Goal: Task Accomplishment & Management: Use online tool/utility

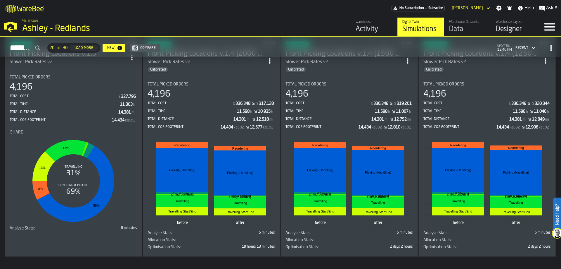
scroll to position [1379, 0]
click at [98, 46] on button "Load More" at bounding box center [84, 48] width 28 height 6
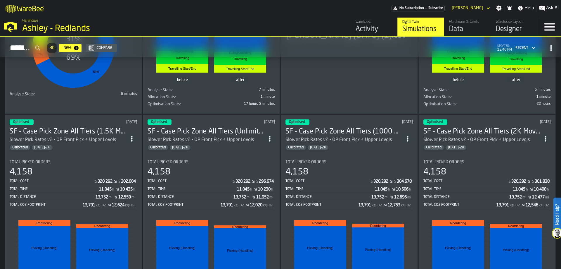
scroll to position [627, 0]
click at [370, 30] on div "Activity" at bounding box center [374, 29] width 37 height 9
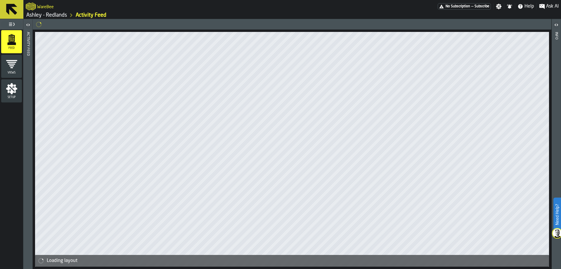
click at [18, 10] on icon at bounding box center [12, 9] width 14 height 14
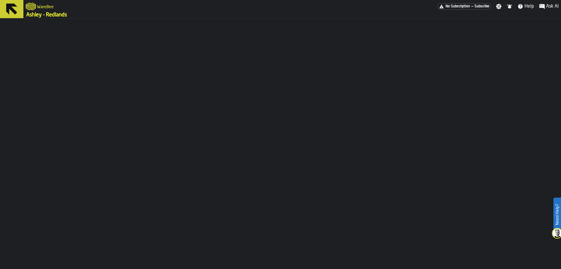
click at [55, 15] on link "Ashley - Redlands" at bounding box center [46, 15] width 41 height 6
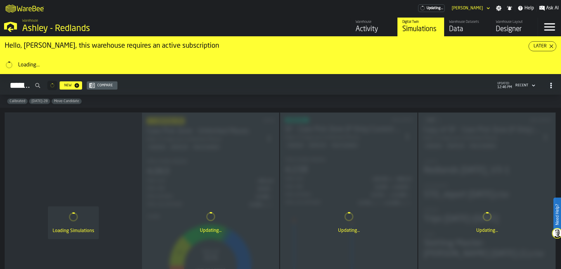
scroll to position [627, 0]
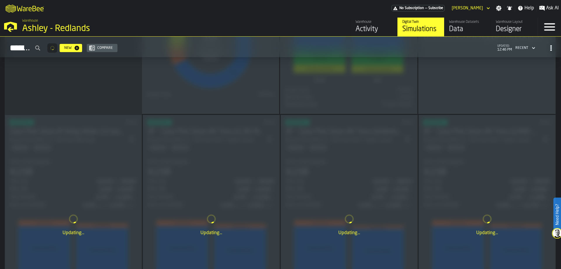
click at [456, 30] on div "Data" at bounding box center [467, 29] width 37 height 9
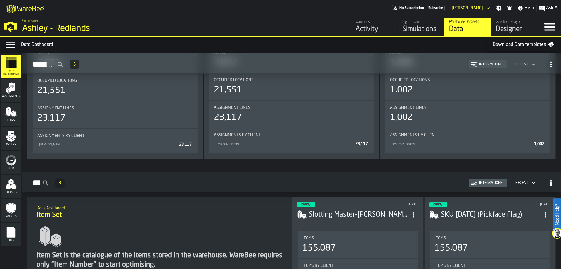
scroll to position [133, 0]
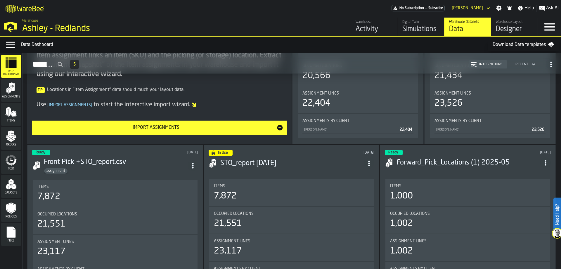
click at [194, 166] on circle "ItemListCard-DashboardItemContainer" at bounding box center [192, 165] width 1 height 1
click at [163, 156] on header "Ready [DATE] Front Pick +STO_report.csv assignment" at bounding box center [115, 162] width 166 height 24
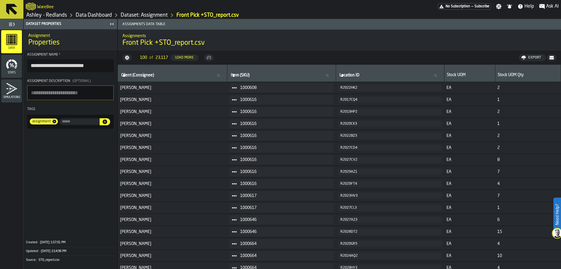
scroll to position [133, 0]
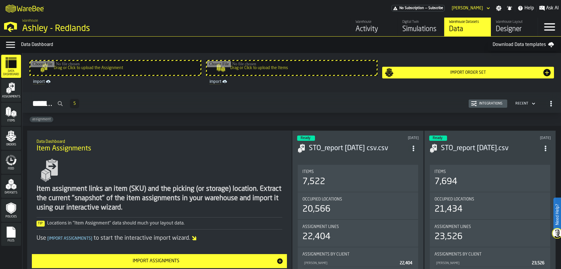
click at [480, 72] on div "Import Order Set" at bounding box center [468, 72] width 149 height 5
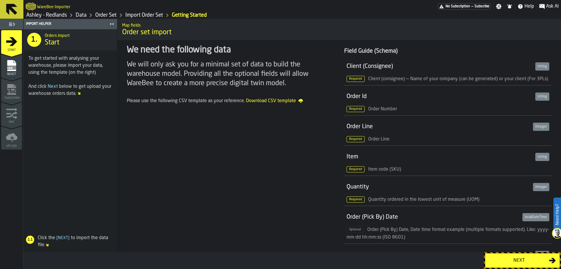
click at [58, 9] on h2 "WareBee Importer" at bounding box center [53, 7] width 33 height 6
click at [53, 17] on link "Ashley - Redlands" at bounding box center [46, 15] width 41 height 6
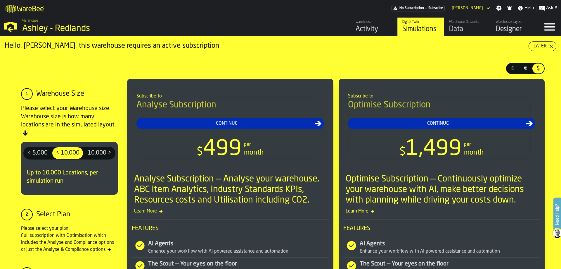
click at [552, 47] on icon "button-Later" at bounding box center [551, 46] width 5 height 5
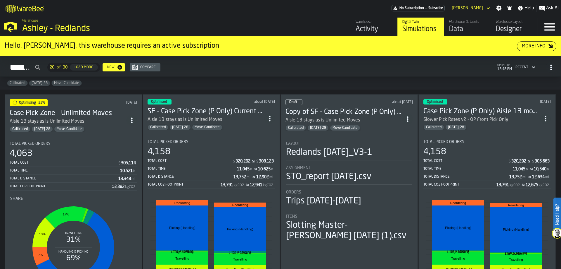
click at [137, 119] on span "ItemListCard-DashboardItemContainer" at bounding box center [132, 120] width 11 height 11
click at [135, 119] on icon "ItemListCard-DashboardItemContainer" at bounding box center [132, 120] width 6 height 6
click at [204, 84] on div "Calibrated [DATE]-28 Move-Candidate" at bounding box center [280, 83] width 561 height 13
click at [551, 68] on circle "button-Simulations" at bounding box center [551, 66] width 1 height 1
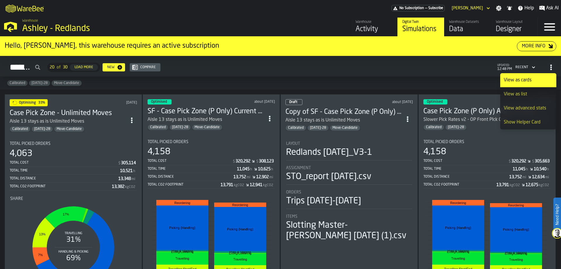
click at [451, 85] on div "Calibrated [DATE]-28 Move-Candidate" at bounding box center [280, 83] width 561 height 13
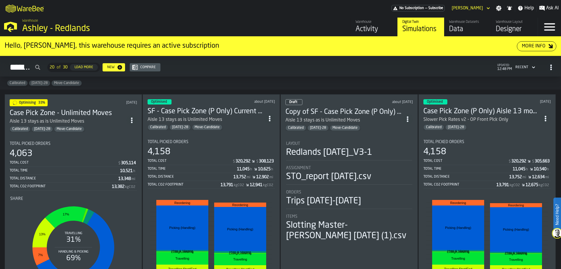
click at [527, 66] on div "Recent" at bounding box center [522, 67] width 13 height 4
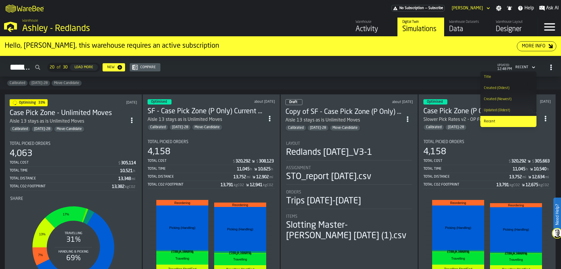
click at [416, 86] on div "Calibrated [DATE]-28 Move-Candidate" at bounding box center [280, 83] width 561 height 13
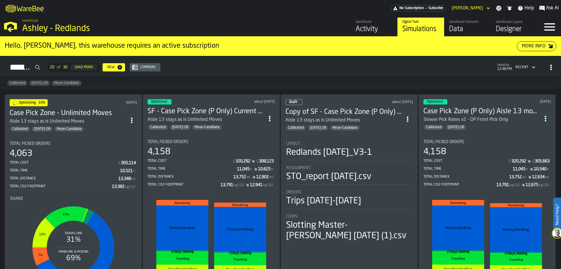
click at [549, 66] on icon "button-Simulations" at bounding box center [552, 67] width 6 height 6
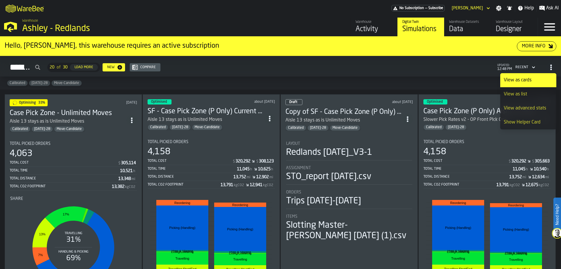
click at [429, 85] on div "Calibrated [DATE]-28 Move-Candidate" at bounding box center [280, 83] width 561 height 13
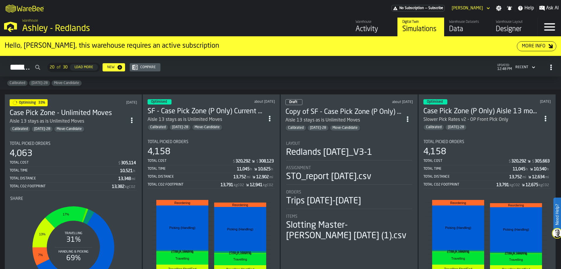
click at [339, 81] on div "Calibrated [DATE]-28 Move-Candidate" at bounding box center [280, 83] width 561 height 13
click at [471, 9] on div "[PERSON_NAME]" at bounding box center [467, 8] width 31 height 5
click at [485, 8] on div "[PERSON_NAME]" at bounding box center [468, 8] width 36 height 7
click at [499, 7] on icon "button-toggle-Settings" at bounding box center [500, 9] width 6 height 6
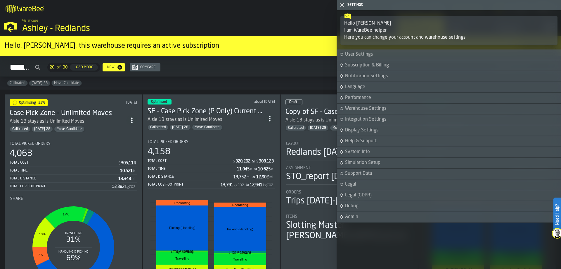
click at [343, 4] on icon "button-toggle-Close me" at bounding box center [342, 4] width 7 height 7
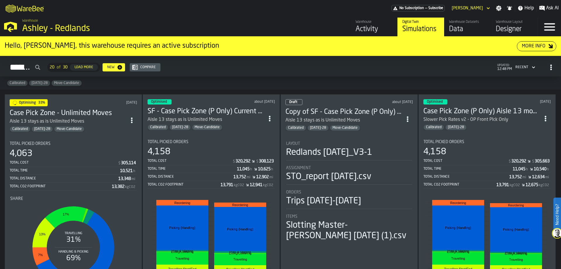
click at [455, 27] on div "Data" at bounding box center [467, 29] width 37 height 9
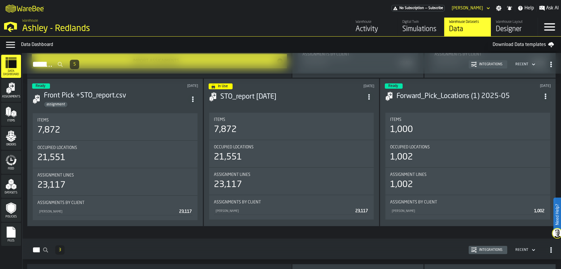
scroll to position [200, 0]
